Goal: Find specific page/section: Find specific page/section

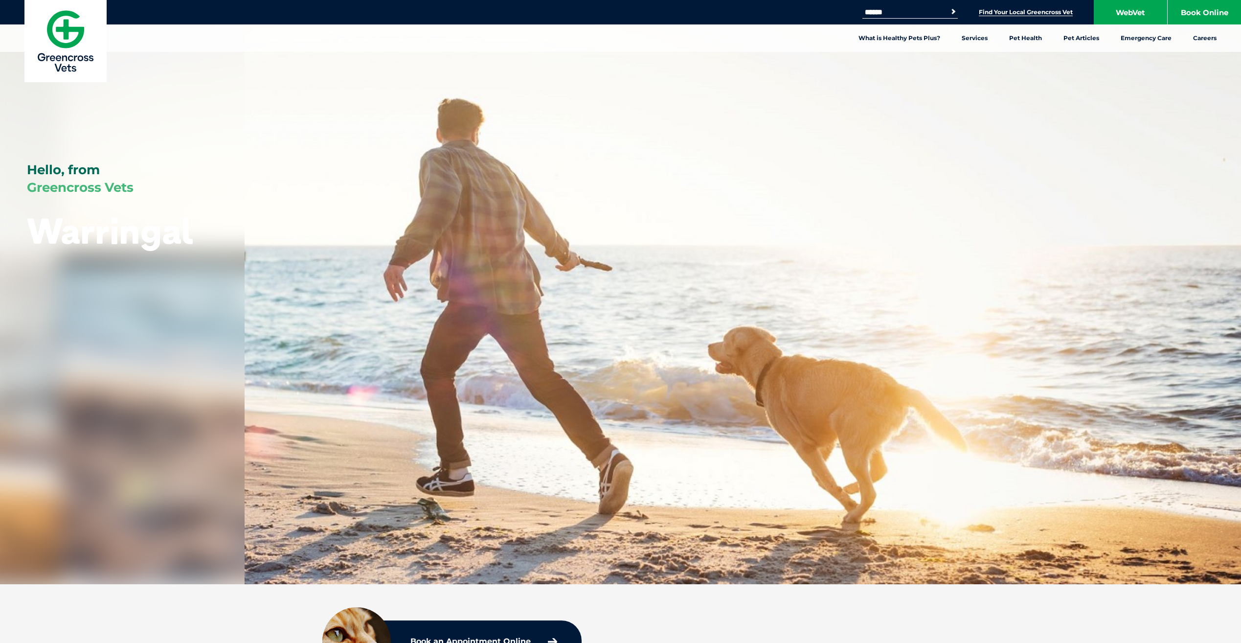
click at [1014, 11] on link "Find Your Local Greencross Vet" at bounding box center [1026, 12] width 94 height 8
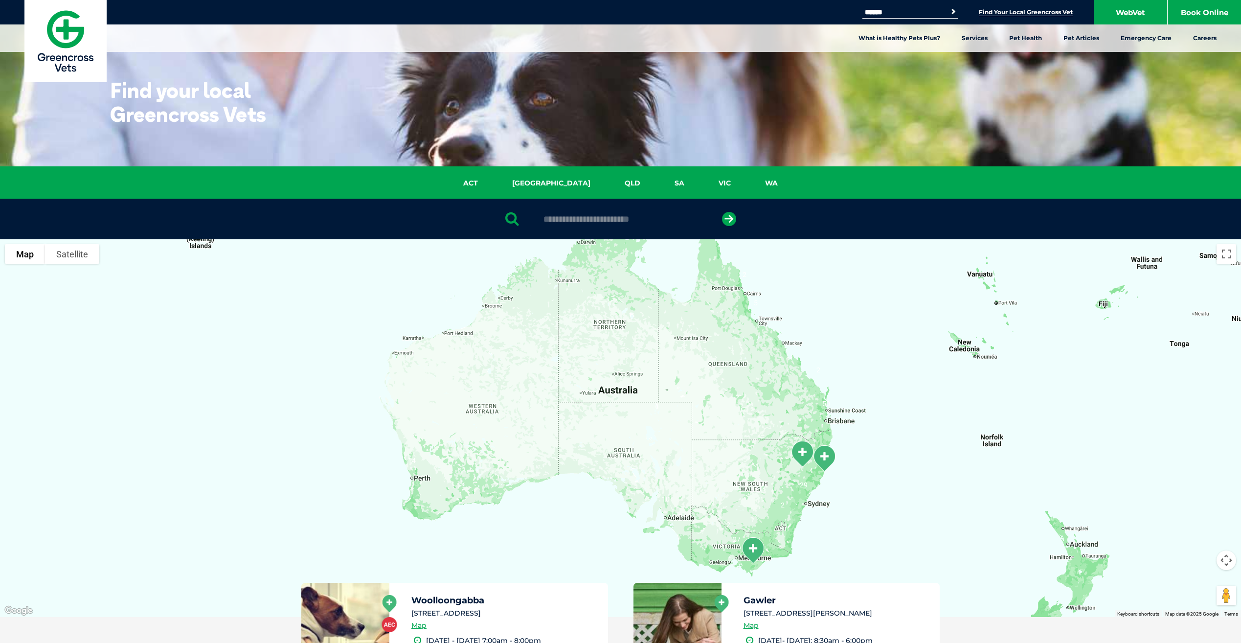
click at [686, 177] on div "ACT [GEOGRAPHIC_DATA] [GEOGRAPHIC_DATA] SA [GEOGRAPHIC_DATA] [GEOGRAPHIC_DATA]" at bounding box center [620, 182] width 1241 height 32
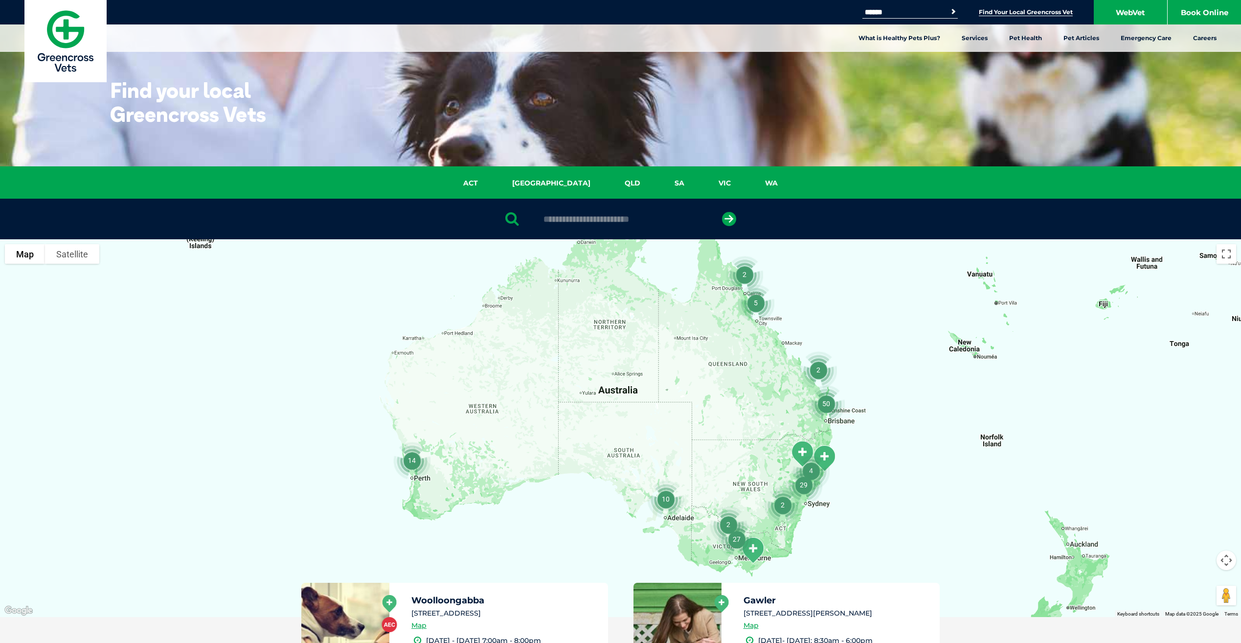
click at [620, 224] on input "text" at bounding box center [621, 219] width 164 height 10
type input "****"
click at [722, 212] on button "submit" at bounding box center [729, 219] width 14 height 14
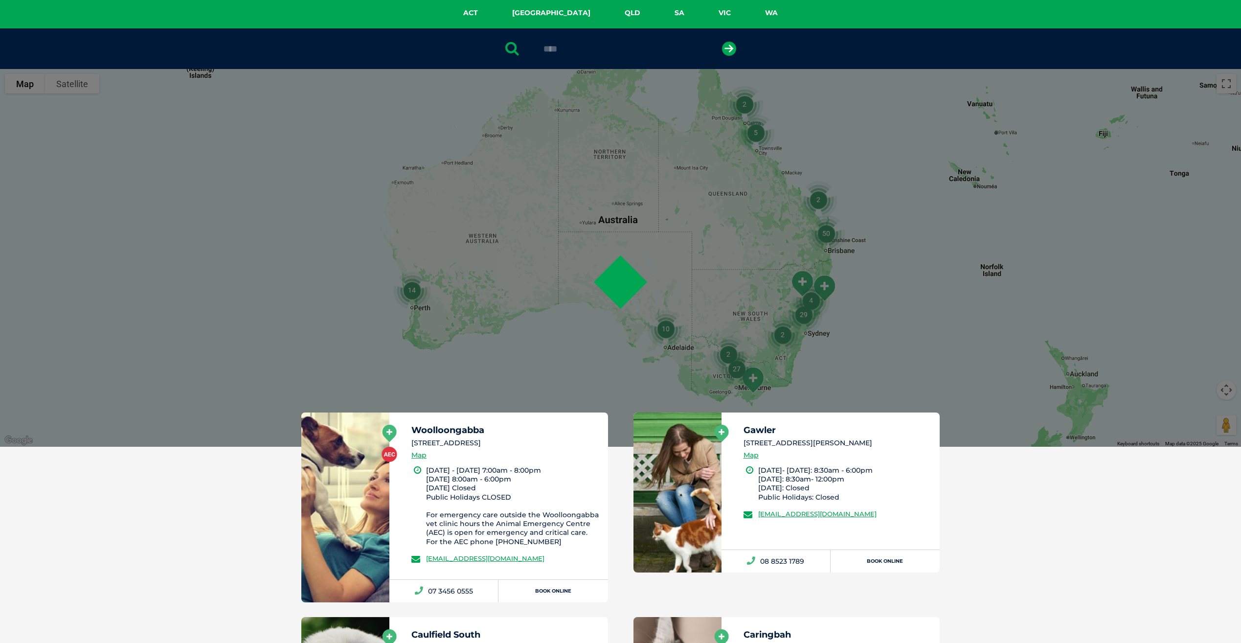
scroll to position [190, 0]
